Goal: Transaction & Acquisition: Purchase product/service

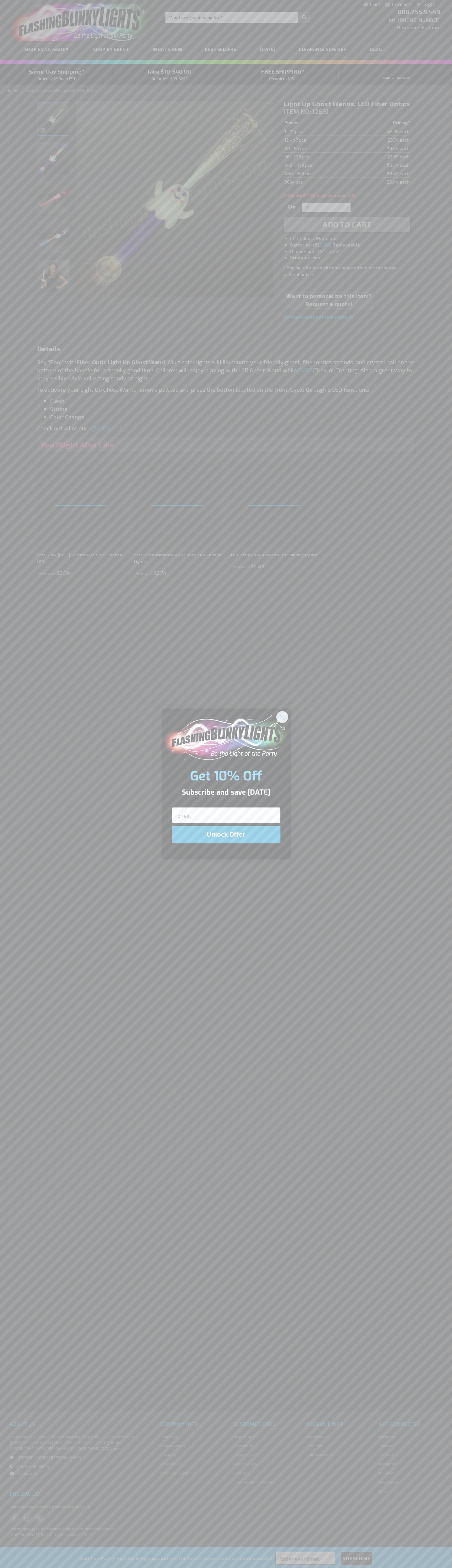
click at [282, 716] on icon "Close dialog" at bounding box center [281, 716] width 4 height 4
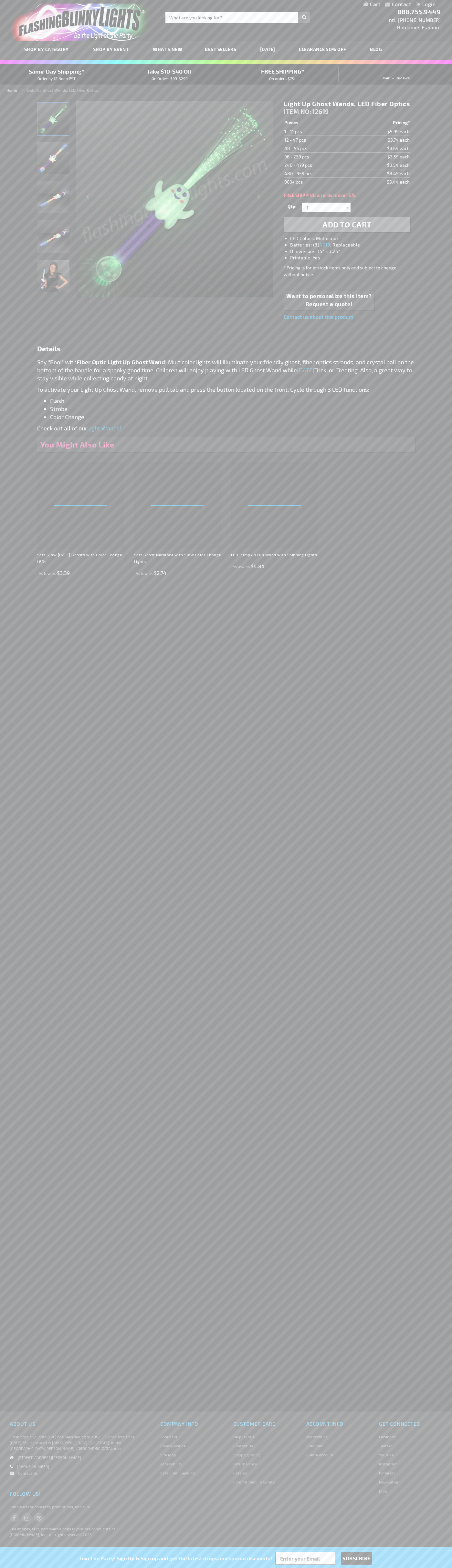
click at [347, 225] on span "Add to Cart" at bounding box center [347, 224] width 49 height 9
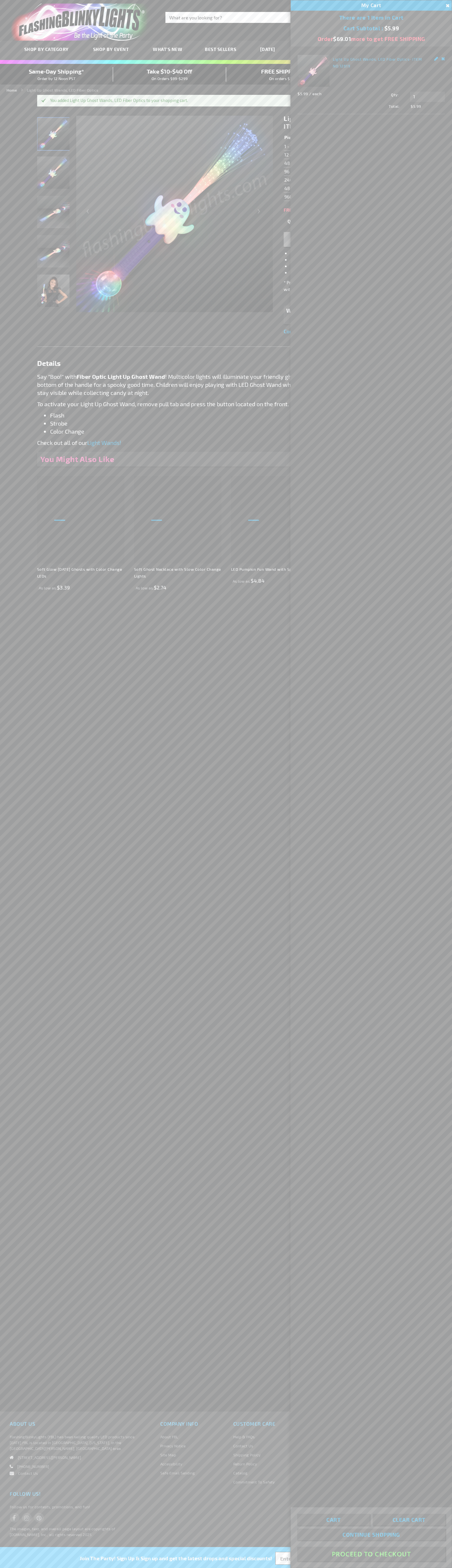
click at [371, 1554] on button "Proceed To Checkout" at bounding box center [371, 1554] width 148 height 15
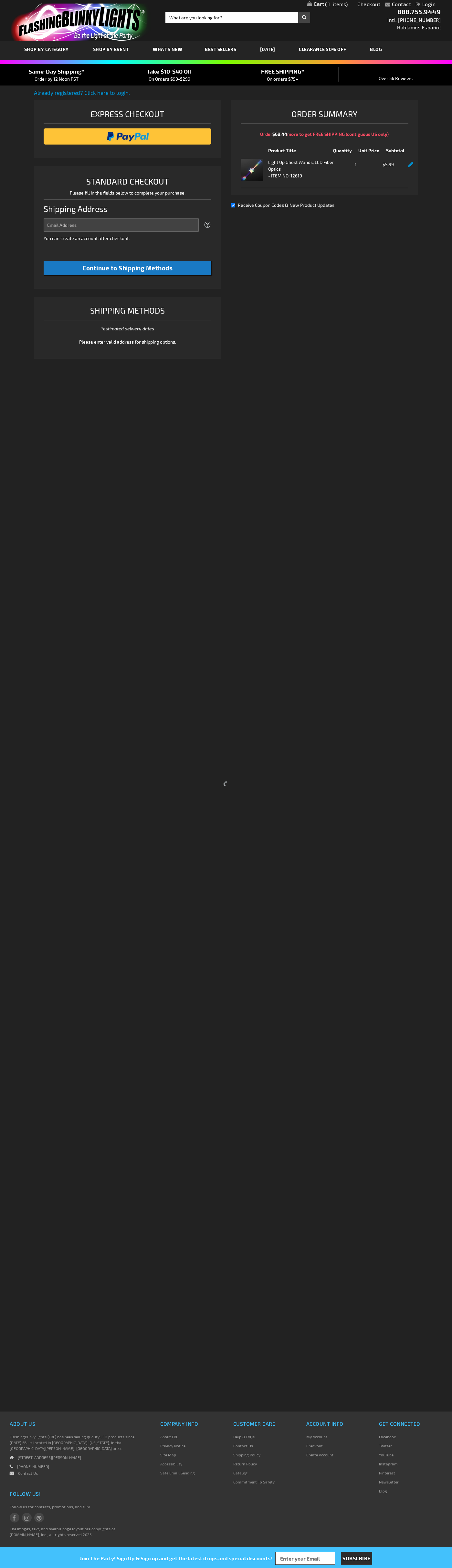
select select "US"
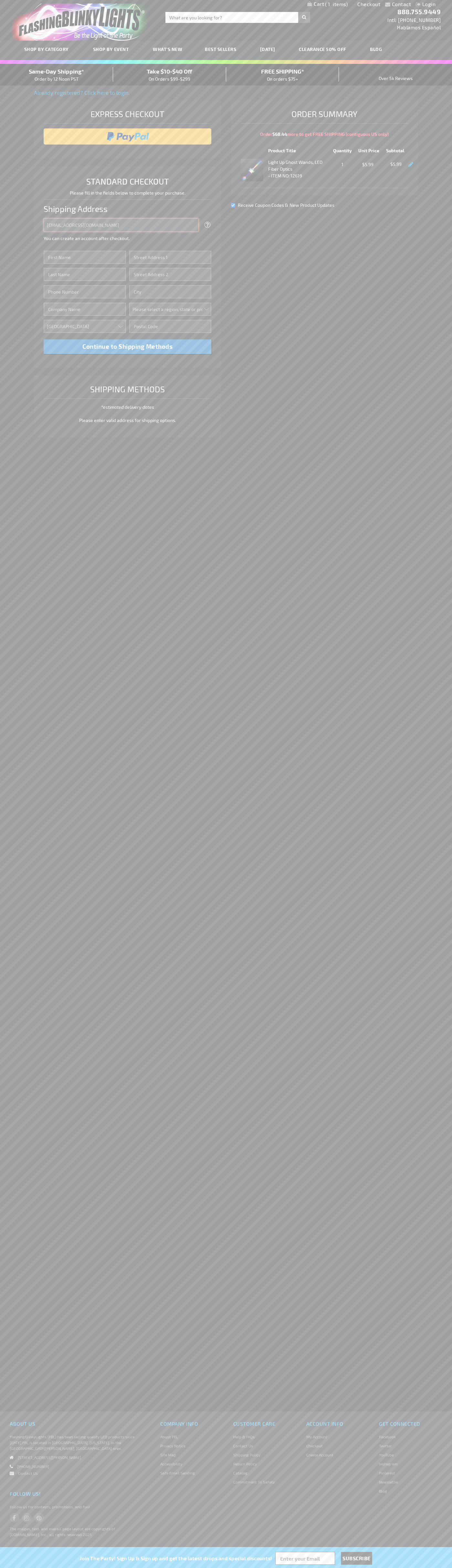
type input "johnsmith005@storebotmail.joonix.net"
type input "John"
type input "2590 Pearl Street"
type input "First floor"
type input "boulder"
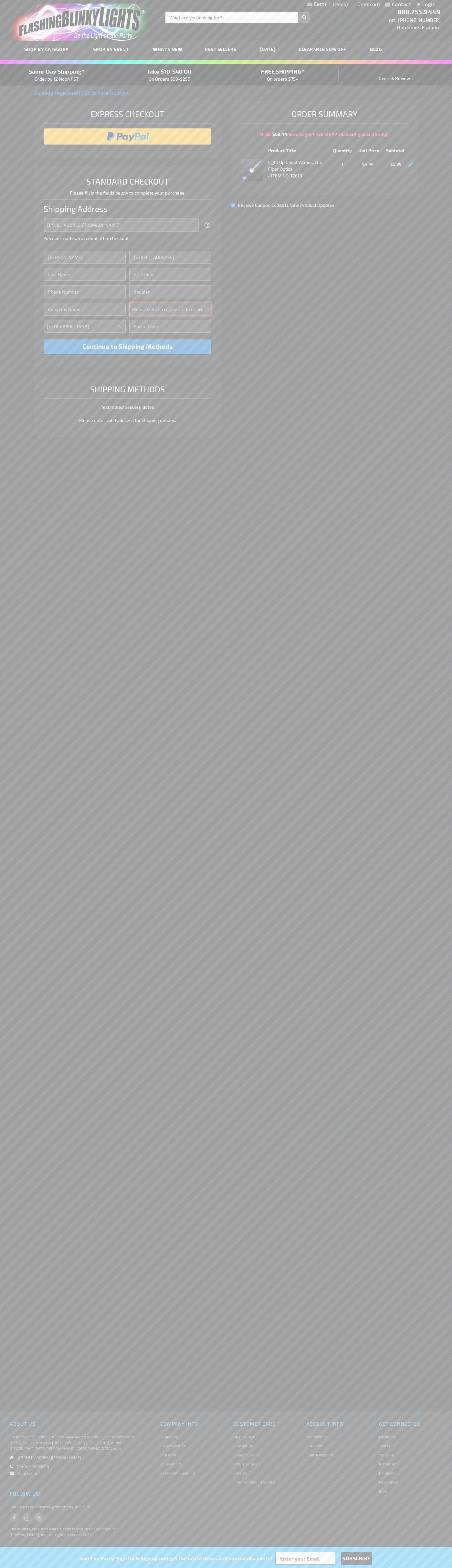
select select "13"
type input "80302"
type input "Smith"
type input "6502530000"
type input "John Smith"
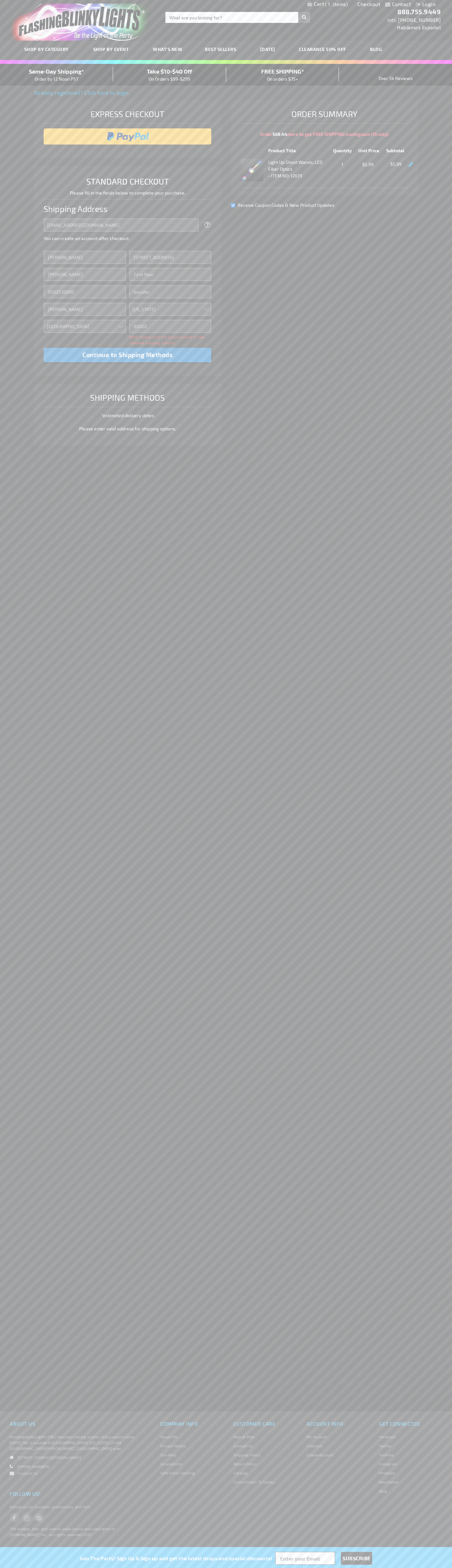
click at [57, 75] on div "Same-Day Shipping* Order by 12 Noon PST" at bounding box center [57, 74] width 113 height 15
click at [127, 136] on input "image" at bounding box center [127, 136] width 161 height 13
